Goal: Task Accomplishment & Management: Use online tool/utility

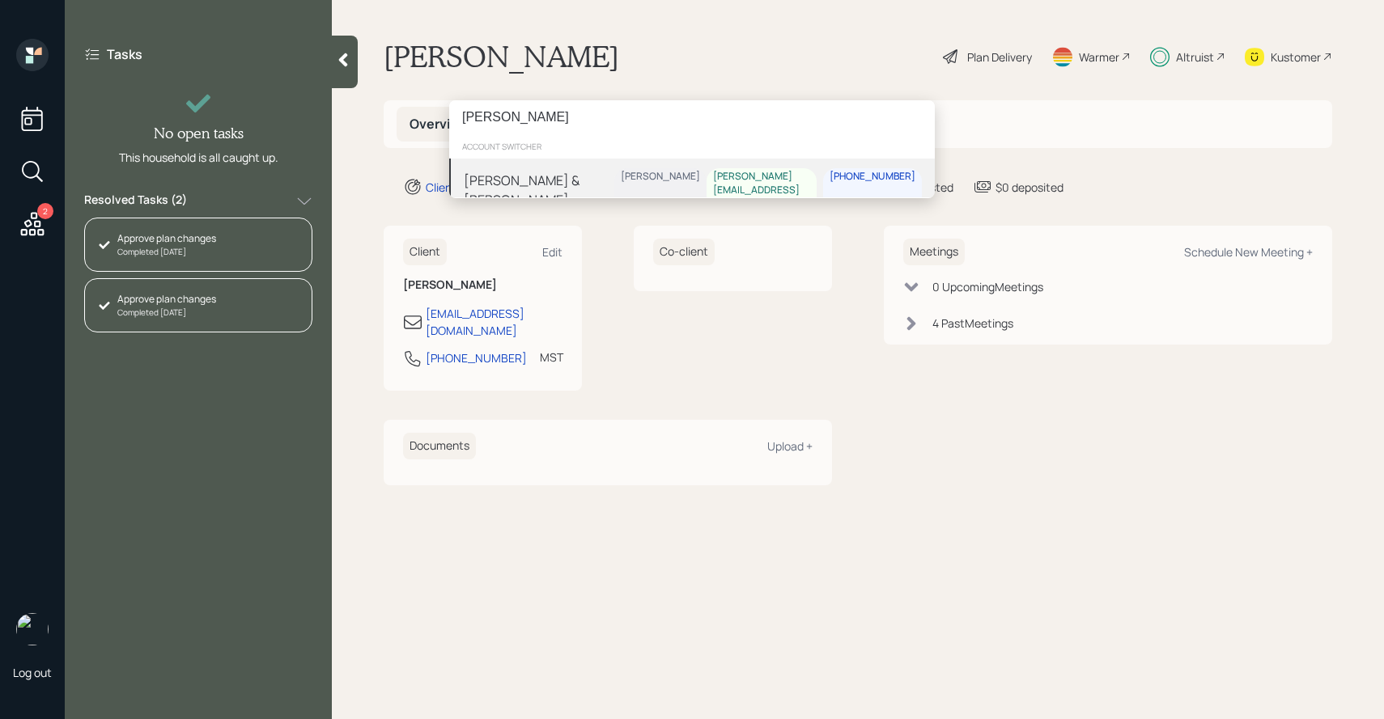
type input "[PERSON_NAME]"
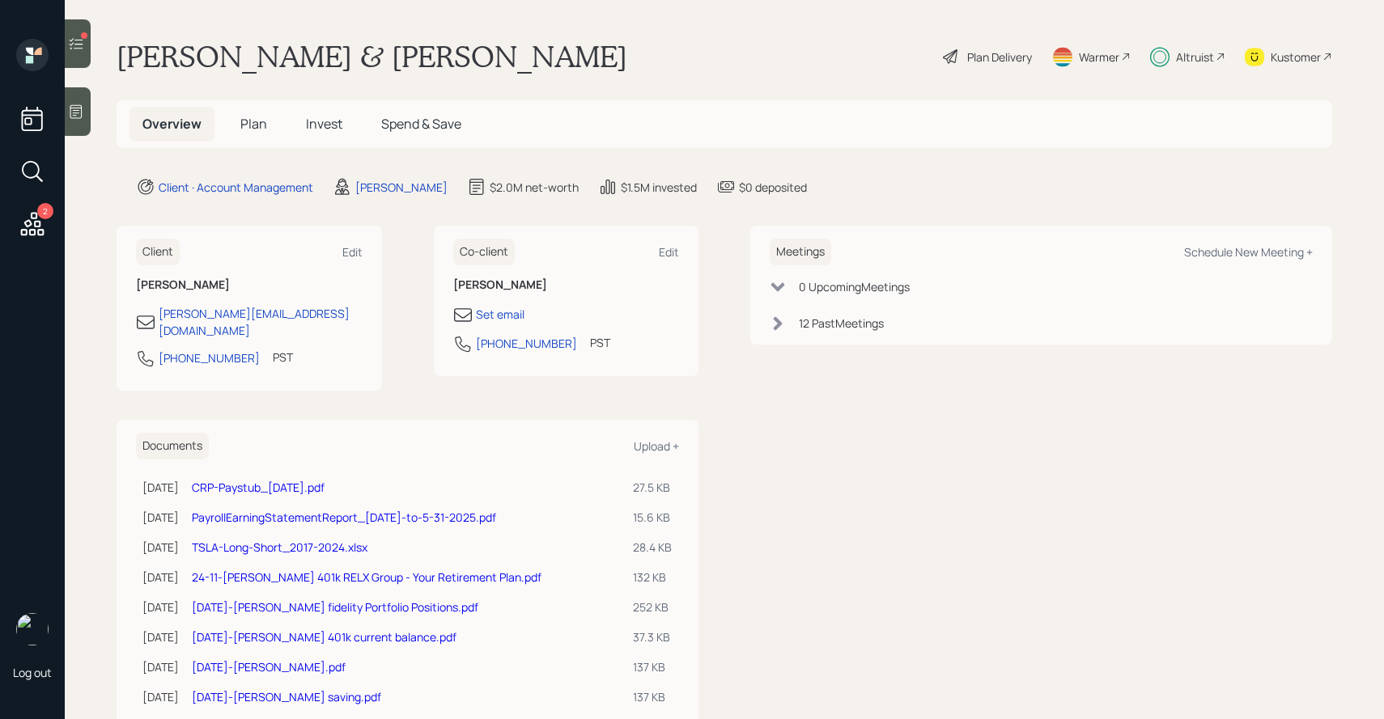
click at [317, 125] on span "Invest" at bounding box center [324, 124] width 36 height 18
